Goal: Information Seeking & Learning: Learn about a topic

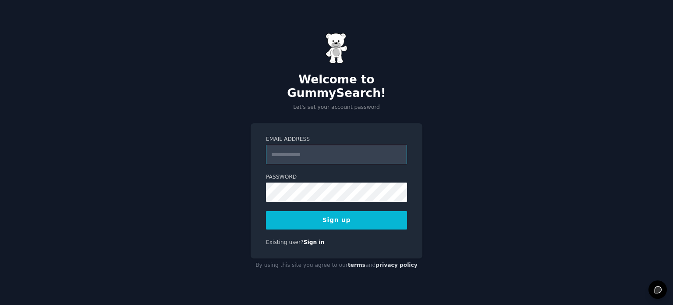
click at [298, 145] on input "Email Address" at bounding box center [336, 154] width 141 height 19
click at [512, 24] on div "Welcome to GummySearch! Let's set your account password Email Address Password …" at bounding box center [336, 152] width 673 height 305
click at [320, 149] on input "Email Address" at bounding box center [336, 154] width 141 height 19
type input "**********"
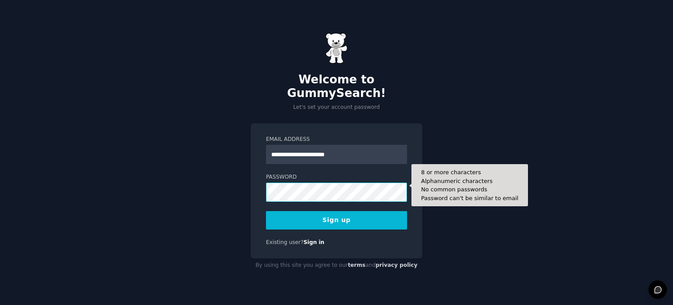
click at [266, 211] on button "Sign up" at bounding box center [336, 220] width 141 height 18
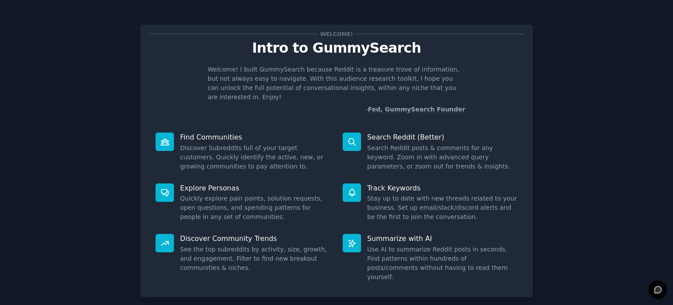
scroll to position [38, 0]
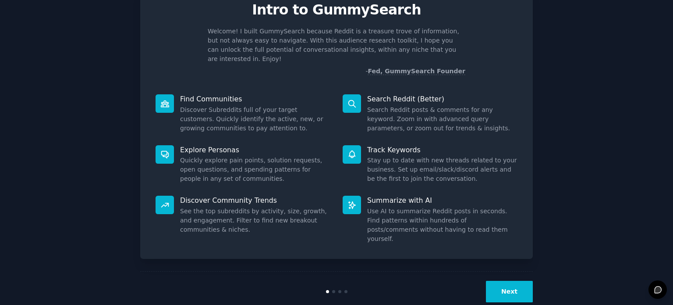
click at [504, 280] on button "Next" at bounding box center [509, 290] width 47 height 21
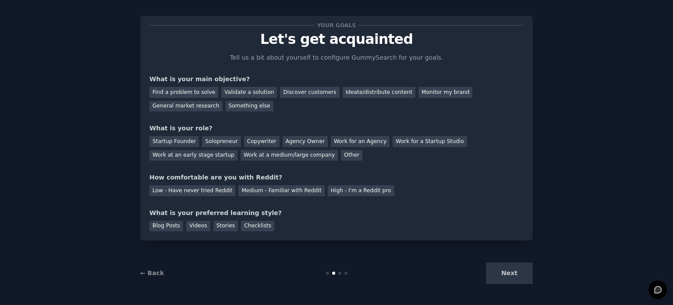
click at [501, 273] on div "Next" at bounding box center [467, 272] width 131 height 21
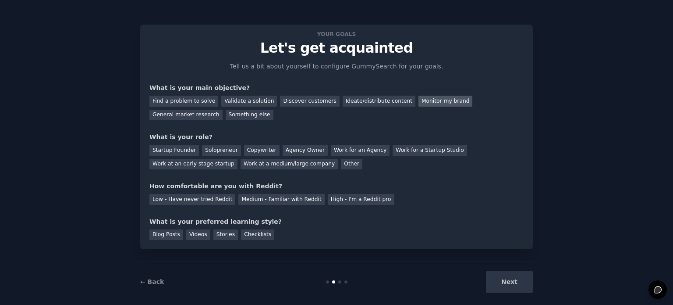
click at [419, 103] on div "Monitor my brand" at bounding box center [446, 101] width 54 height 11
click at [514, 286] on div "Next" at bounding box center [467, 281] width 131 height 21
click at [337, 152] on div "Work for an Agency" at bounding box center [360, 150] width 59 height 11
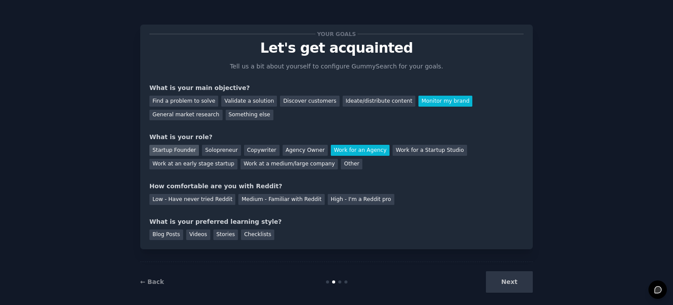
click at [171, 151] on div "Startup Founder" at bounding box center [174, 150] width 50 height 11
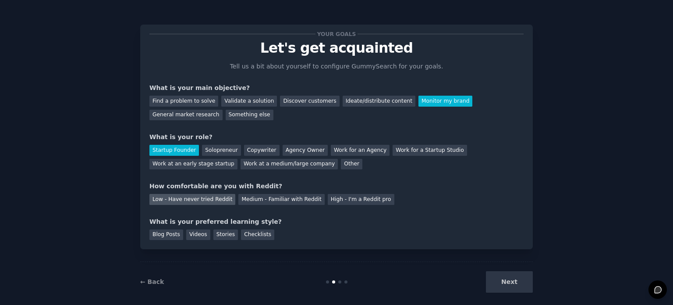
click at [162, 201] on div "Low - Have never tried Reddit" at bounding box center [192, 199] width 86 height 11
click at [163, 234] on div "Blog Posts" at bounding box center [166, 234] width 34 height 11
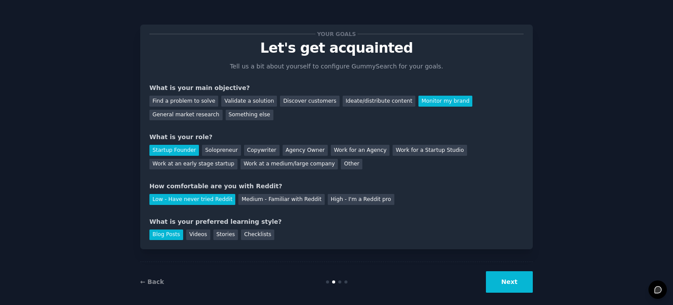
click at [498, 281] on button "Next" at bounding box center [509, 281] width 47 height 21
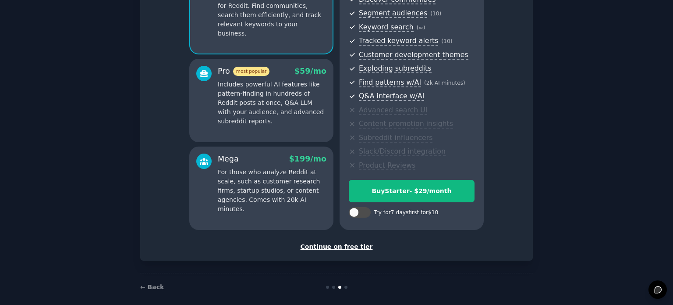
scroll to position [115, 0]
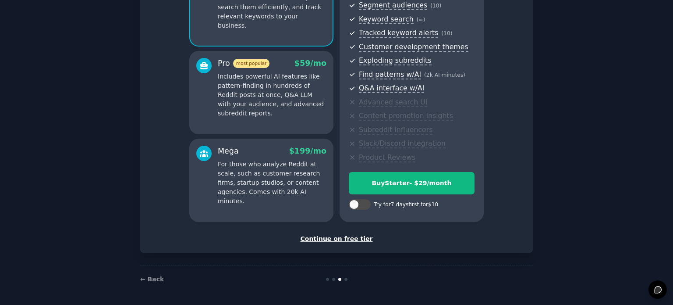
click at [330, 238] on div "Continue on free tier" at bounding box center [336, 238] width 374 height 9
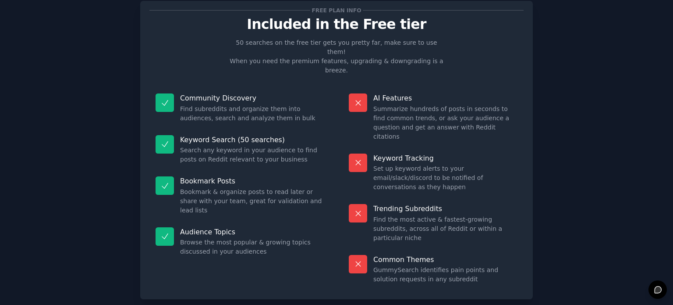
scroll to position [36, 0]
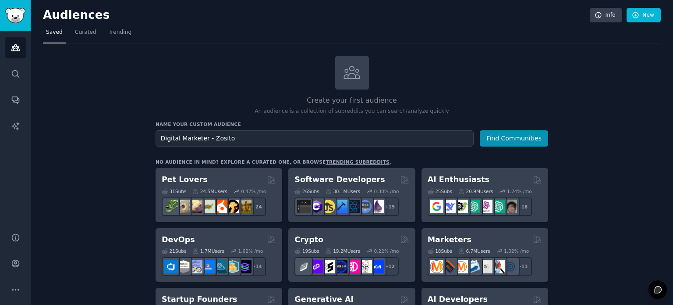
drag, startPoint x: 204, startPoint y: 139, endPoint x: 288, endPoint y: 139, distance: 83.7
click at [288, 139] on input "Digital Marketer - Zosito" at bounding box center [315, 138] width 318 height 16
type input "Digital Marketer"
click at [480, 130] on button "Find Communities" at bounding box center [514, 138] width 68 height 16
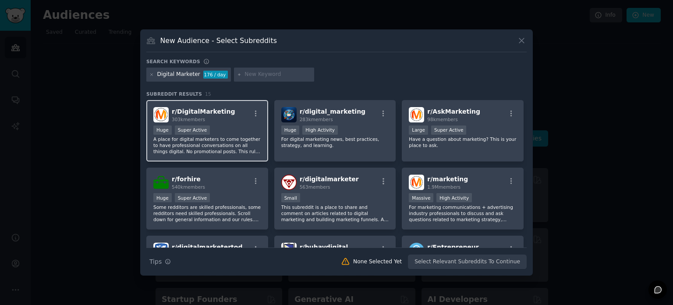
click at [213, 126] on div "Huge Super Active" at bounding box center [207, 130] width 108 height 11
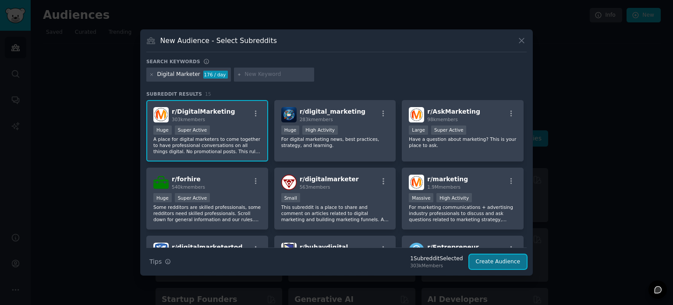
click at [515, 265] on button "Create Audience" at bounding box center [498, 261] width 58 height 15
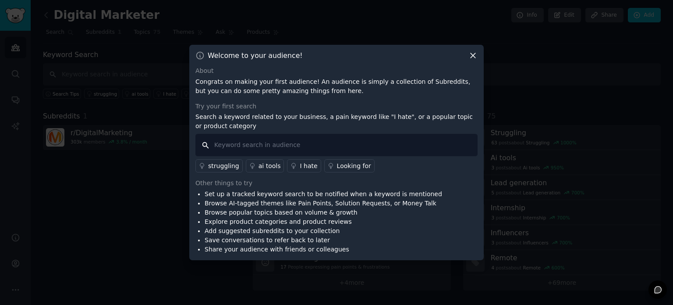
click at [259, 143] on input "text" at bounding box center [336, 145] width 282 height 22
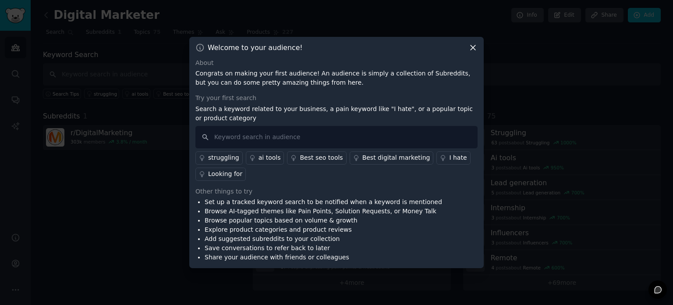
click at [473, 47] on icon at bounding box center [473, 47] width 5 height 5
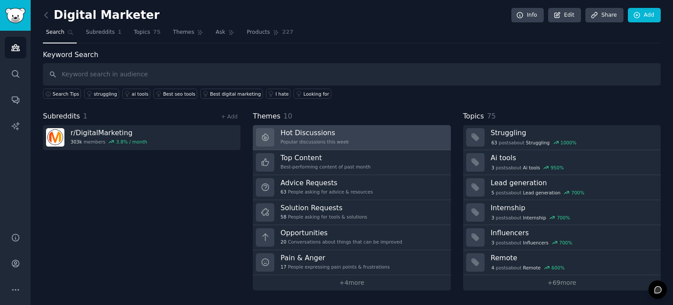
click at [361, 131] on link "Hot Discussions Popular discussions this week" at bounding box center [352, 137] width 198 height 25
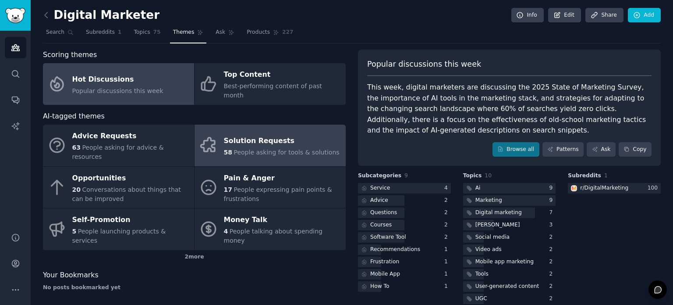
click at [236, 149] on span "People asking for tools & solutions" at bounding box center [287, 152] width 106 height 7
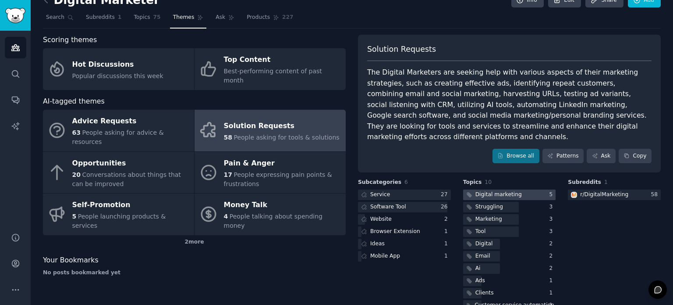
scroll to position [23, 0]
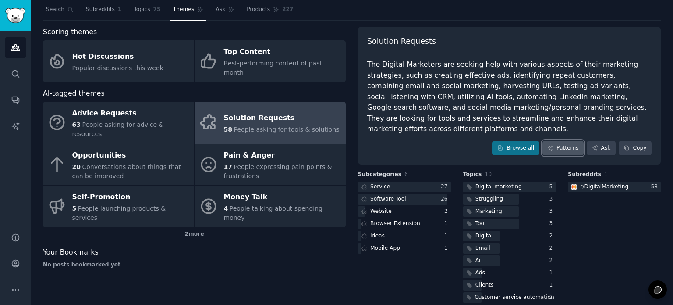
click at [552, 145] on icon at bounding box center [550, 148] width 6 height 6
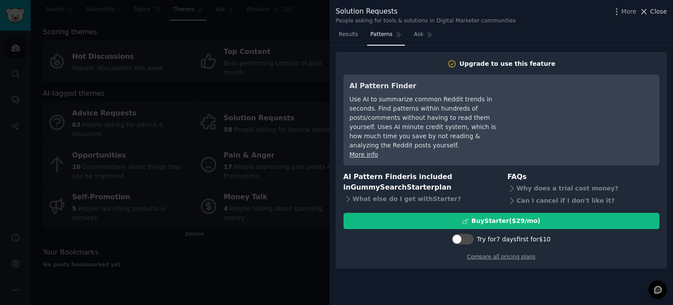
click at [649, 8] on icon at bounding box center [643, 11] width 9 height 9
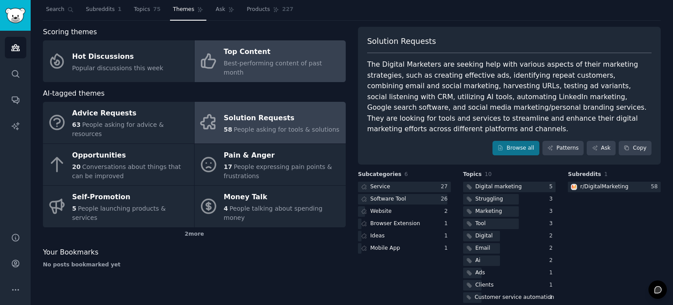
click at [233, 62] on span "Best-performing content of past month" at bounding box center [273, 68] width 98 height 16
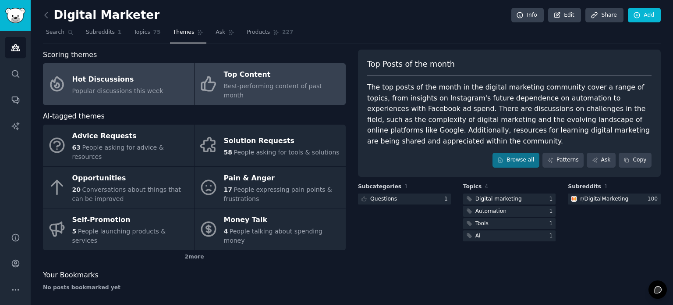
click at [150, 87] on span "Popular discussions this week" at bounding box center [117, 90] width 91 height 7
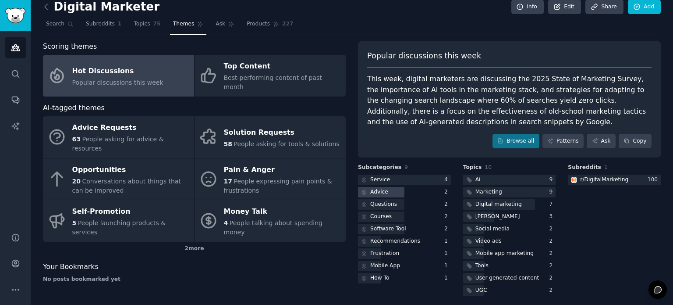
scroll to position [12, 0]
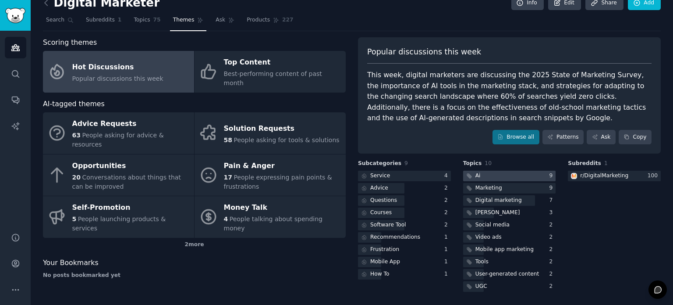
click at [473, 172] on div "Ai" at bounding box center [472, 175] width 19 height 11
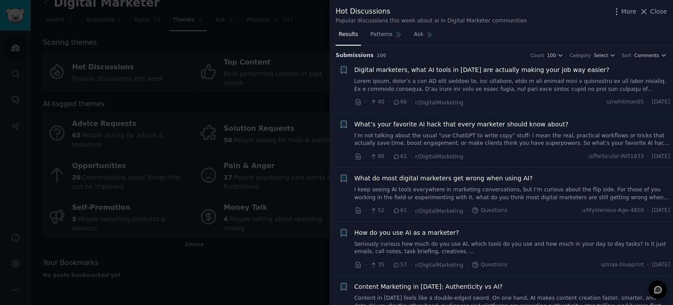
click at [451, 71] on span "Digital marketers, what AI tools in [DATE] are actually making your job way eas…" at bounding box center [482, 69] width 255 height 9
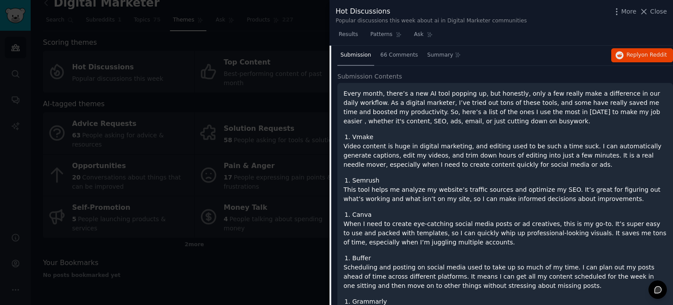
scroll to position [88, 0]
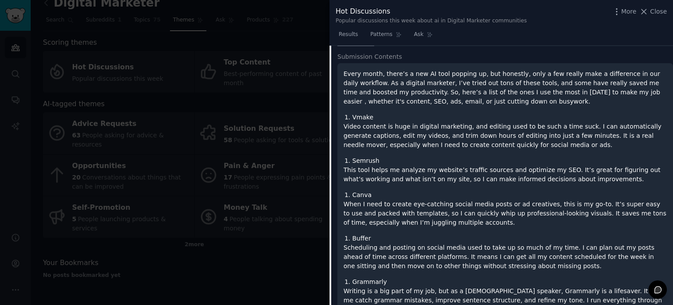
click at [357, 116] on li "Vmake" at bounding box center [509, 117] width 315 height 9
click at [424, 139] on p "Video content is huge in digital marketing, and editing used to be such a time …" at bounding box center [505, 136] width 323 height 28
click at [361, 163] on li "Semrush" at bounding box center [509, 160] width 315 height 9
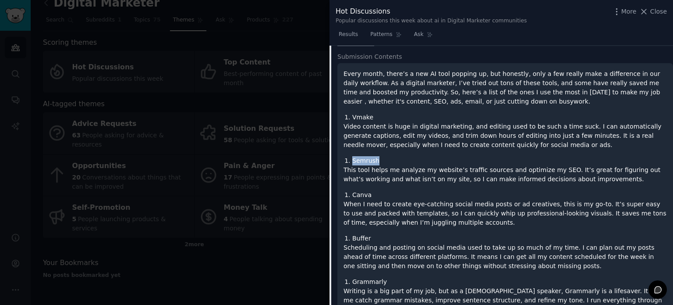
click at [423, 159] on li "Semrush" at bounding box center [509, 160] width 315 height 9
click at [354, 185] on div "Every month, there’s a new AI tool popping up, but honestly, only a few really …" at bounding box center [505, 284] width 323 height 431
